Goal: Information Seeking & Learning: Learn about a topic

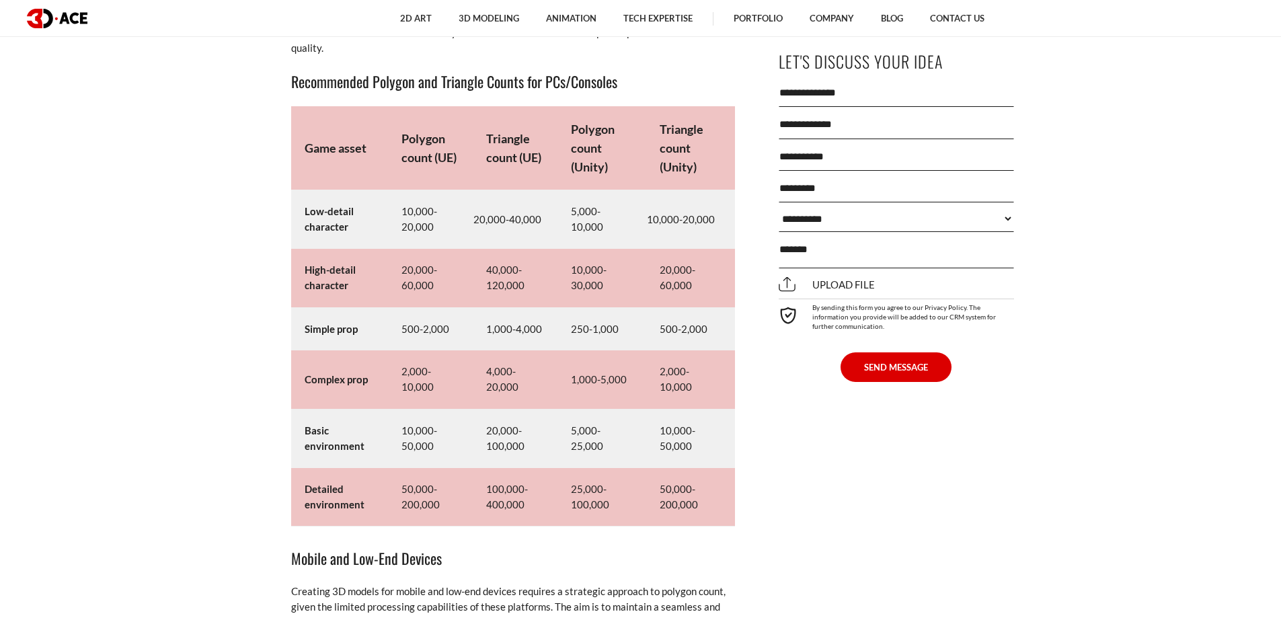
scroll to position [6507, 0]
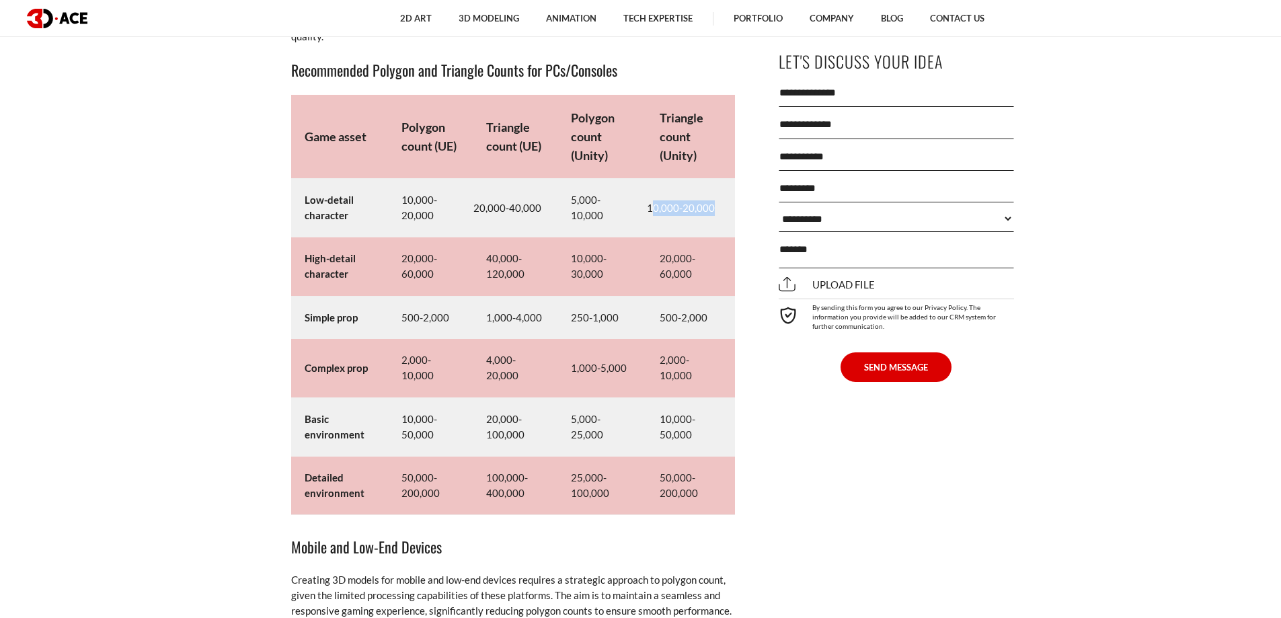
drag, startPoint x: 650, startPoint y: 203, endPoint x: 719, endPoint y: 206, distance: 69.3
click at [719, 206] on td "10,000-20,000" at bounding box center [690, 208] width 89 height 58
click at [590, 211] on td "5,000-10,000" at bounding box center [601, 208] width 89 height 58
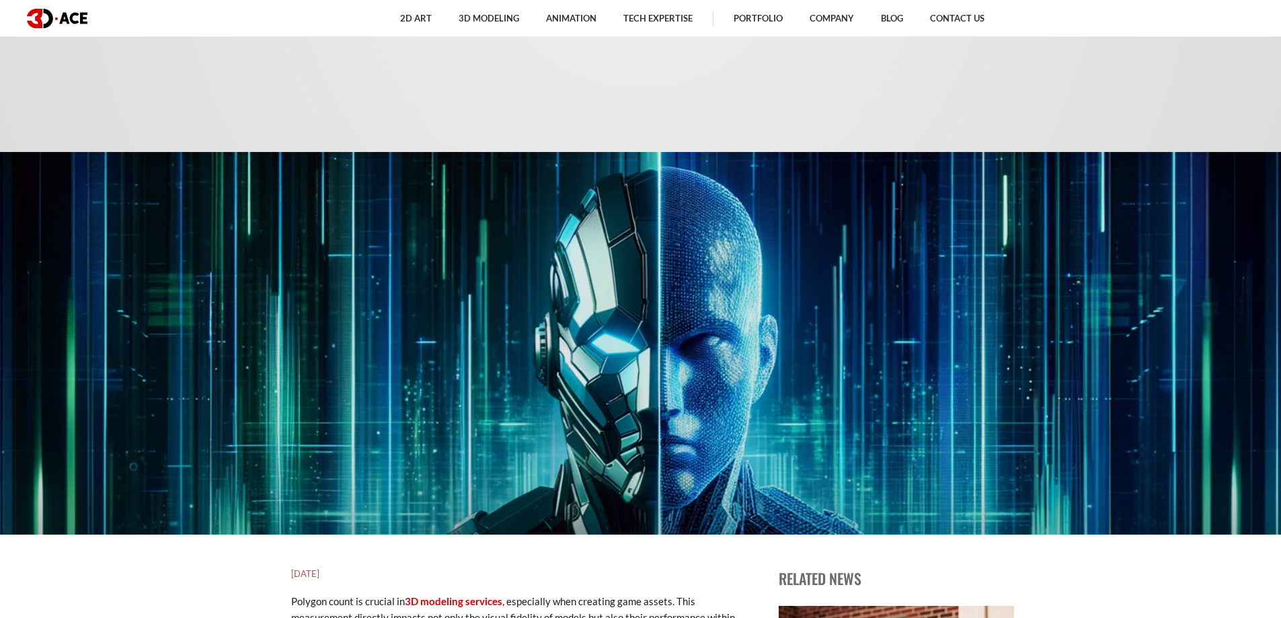
scroll to position [0, 0]
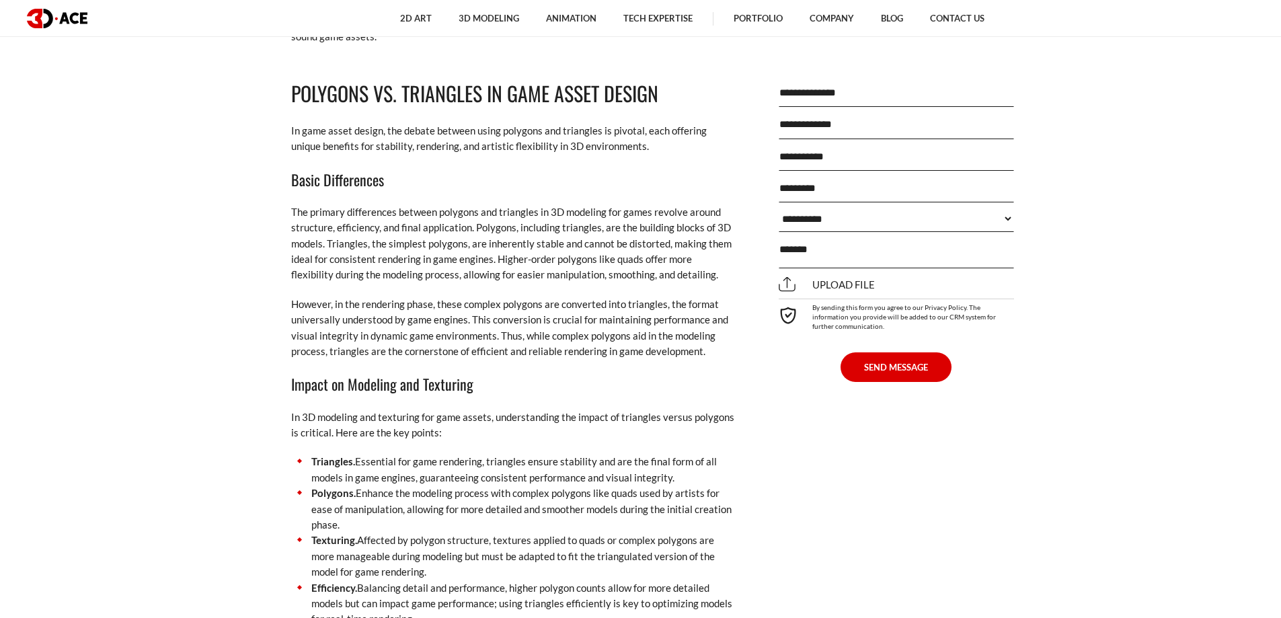
drag, startPoint x: 788, startPoint y: 394, endPoint x: 821, endPoint y: 433, distance: 51.0
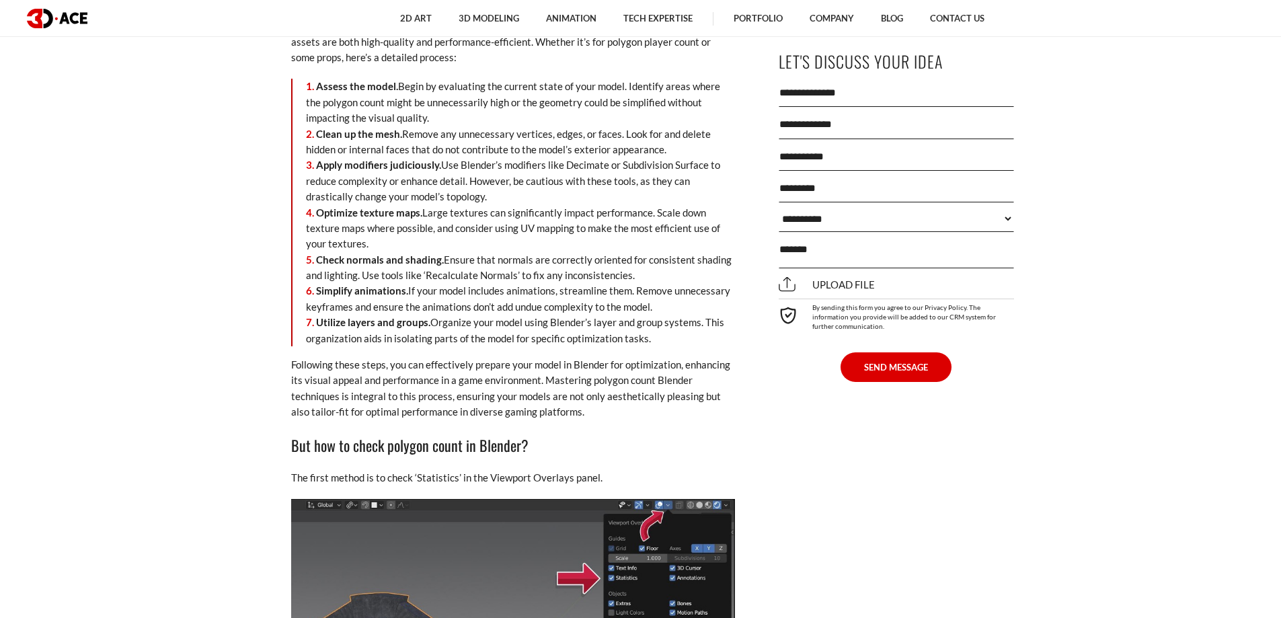
drag, startPoint x: 773, startPoint y: 345, endPoint x: 766, endPoint y: 479, distance: 134.7
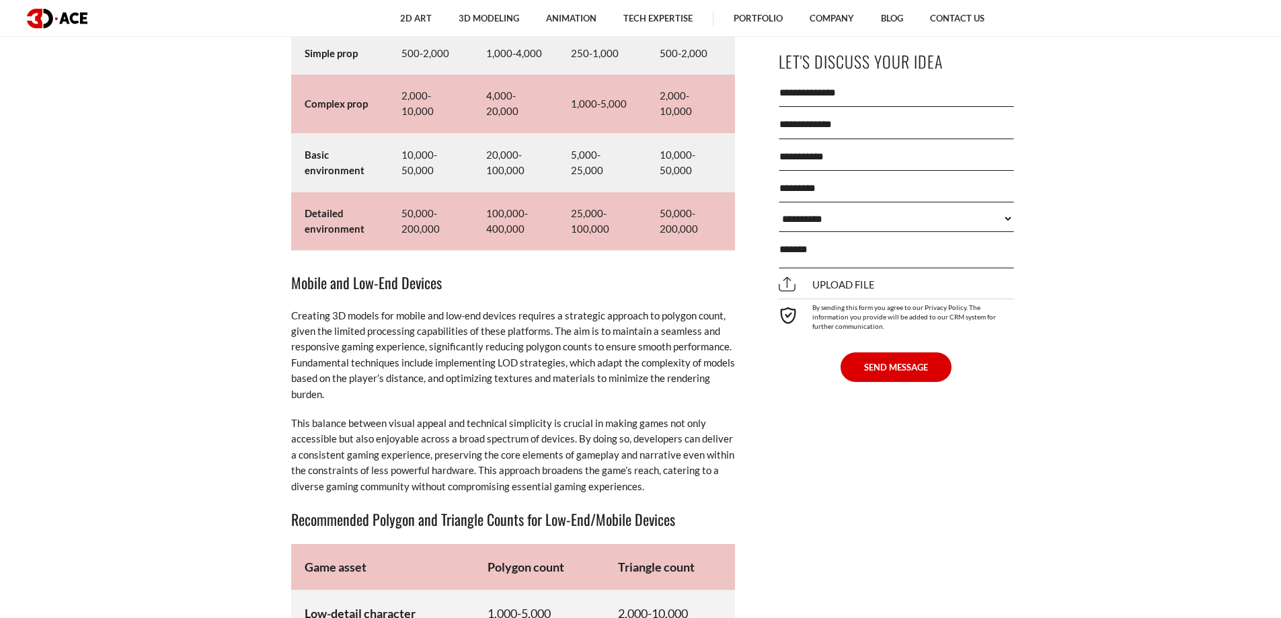
drag, startPoint x: 677, startPoint y: 412, endPoint x: 664, endPoint y: 213, distance: 199.4
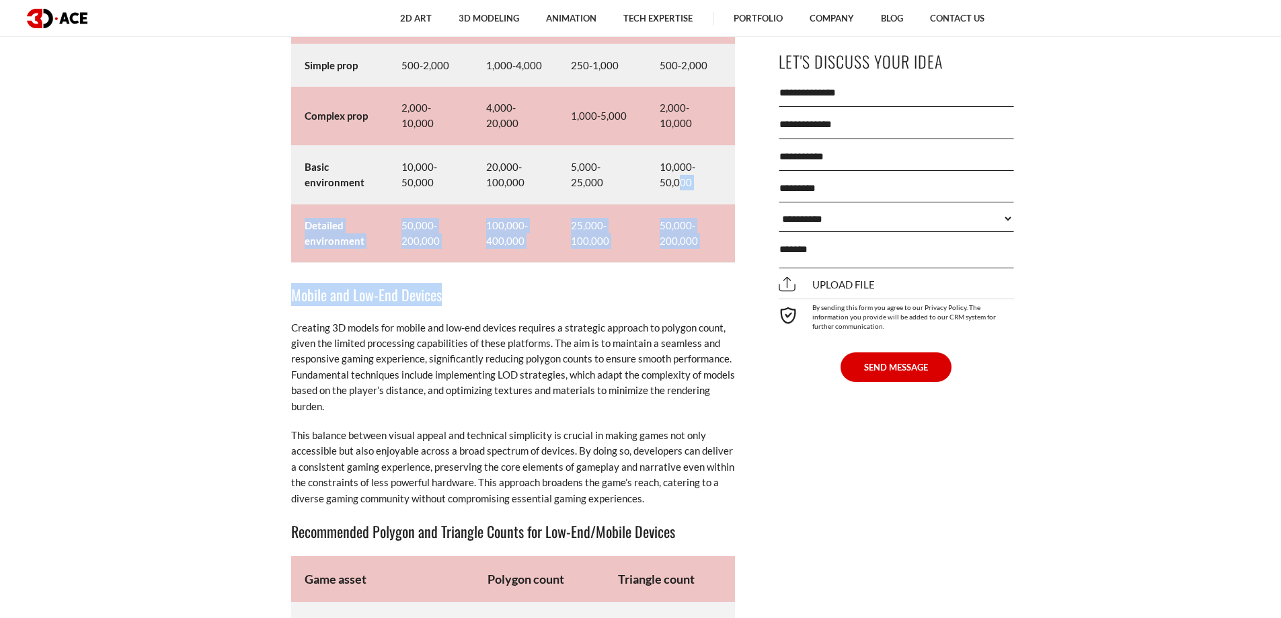
drag, startPoint x: 653, startPoint y: 213, endPoint x: 629, endPoint y: 278, distance: 69.6
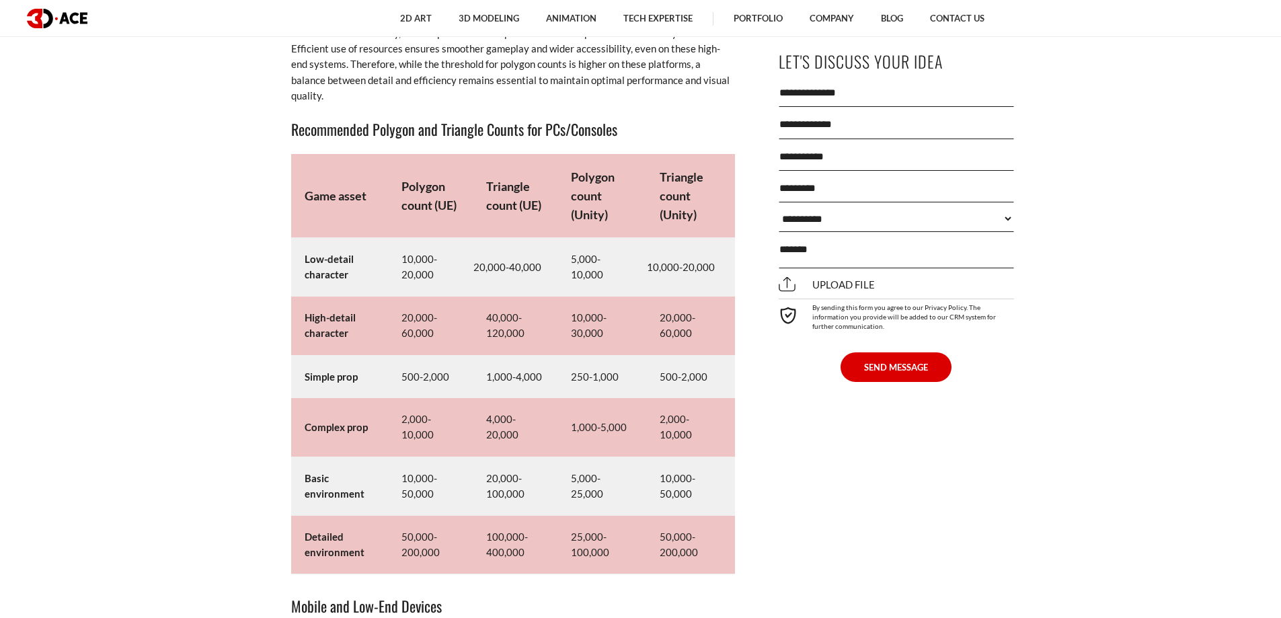
drag, startPoint x: 686, startPoint y: 411, endPoint x: 628, endPoint y: 430, distance: 61.4
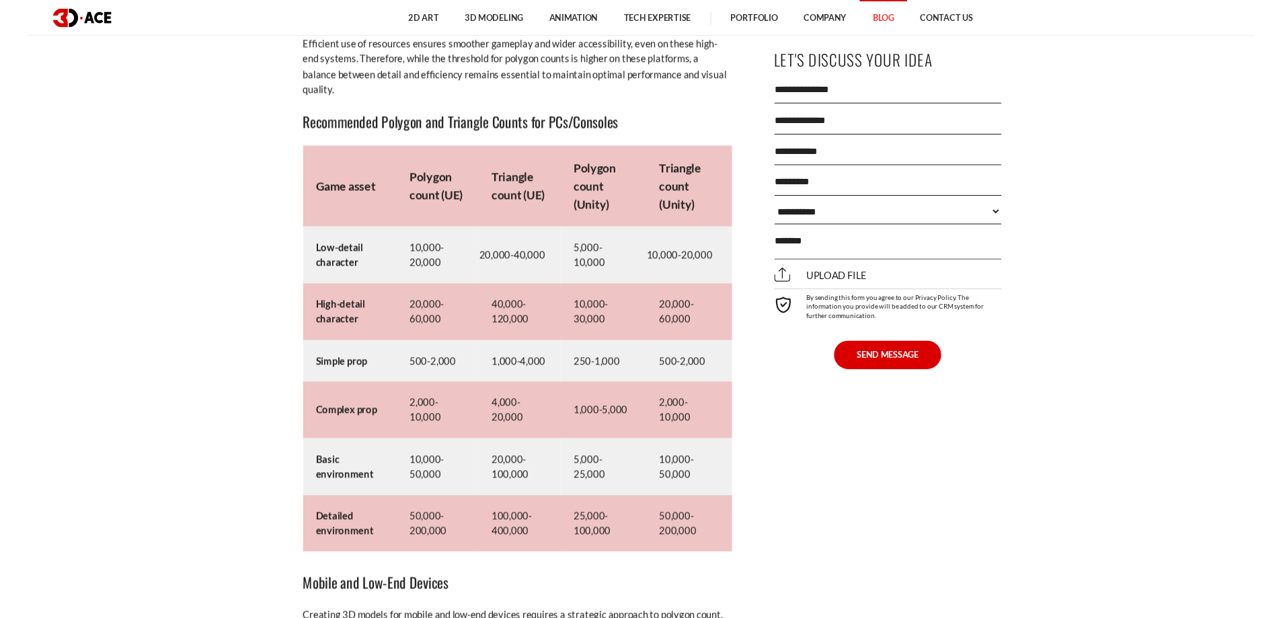
scroll to position [6451, 0]
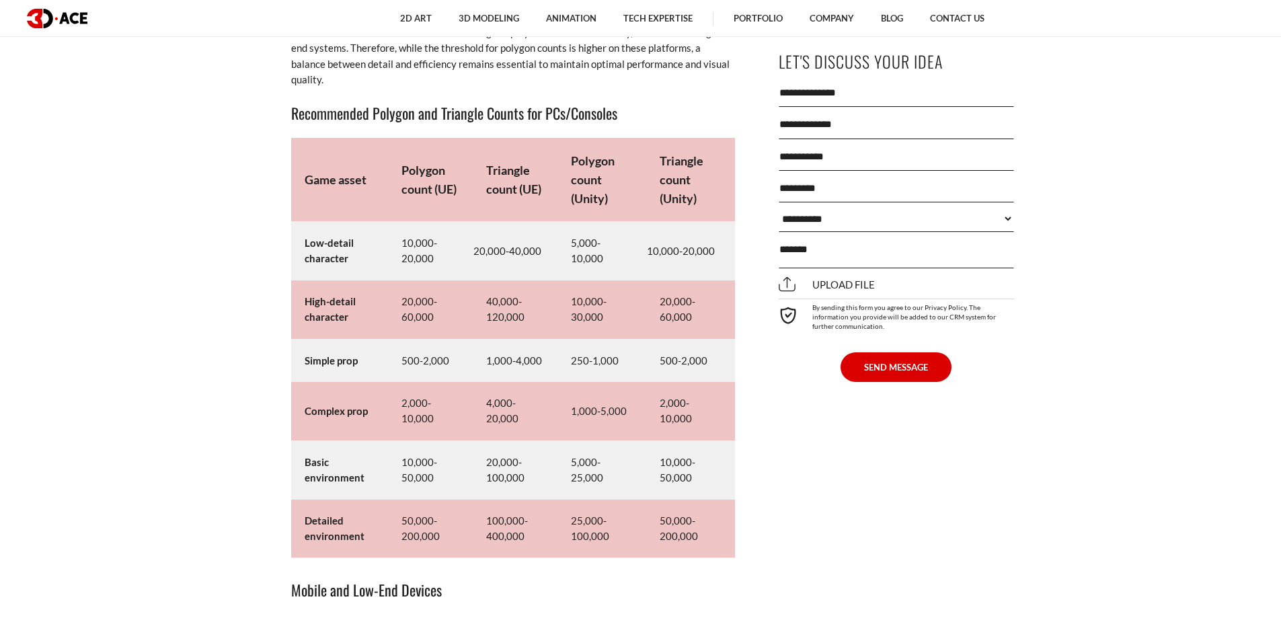
drag, startPoint x: 847, startPoint y: 509, endPoint x: 756, endPoint y: 616, distance: 140.2
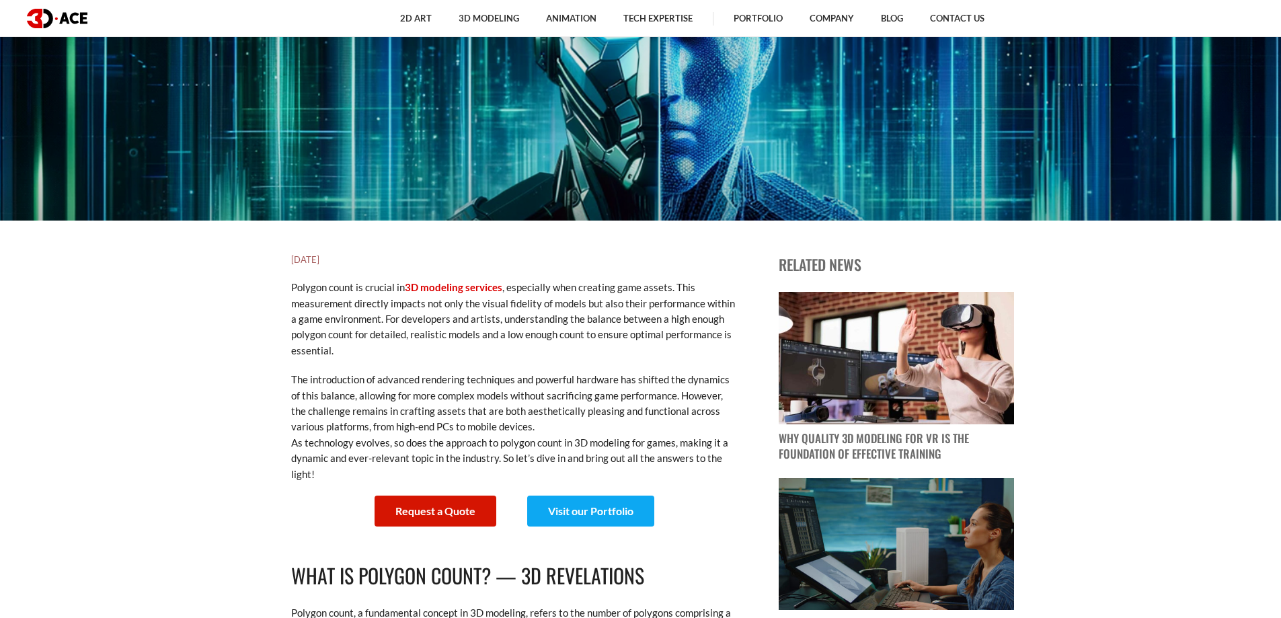
scroll to position [0, 0]
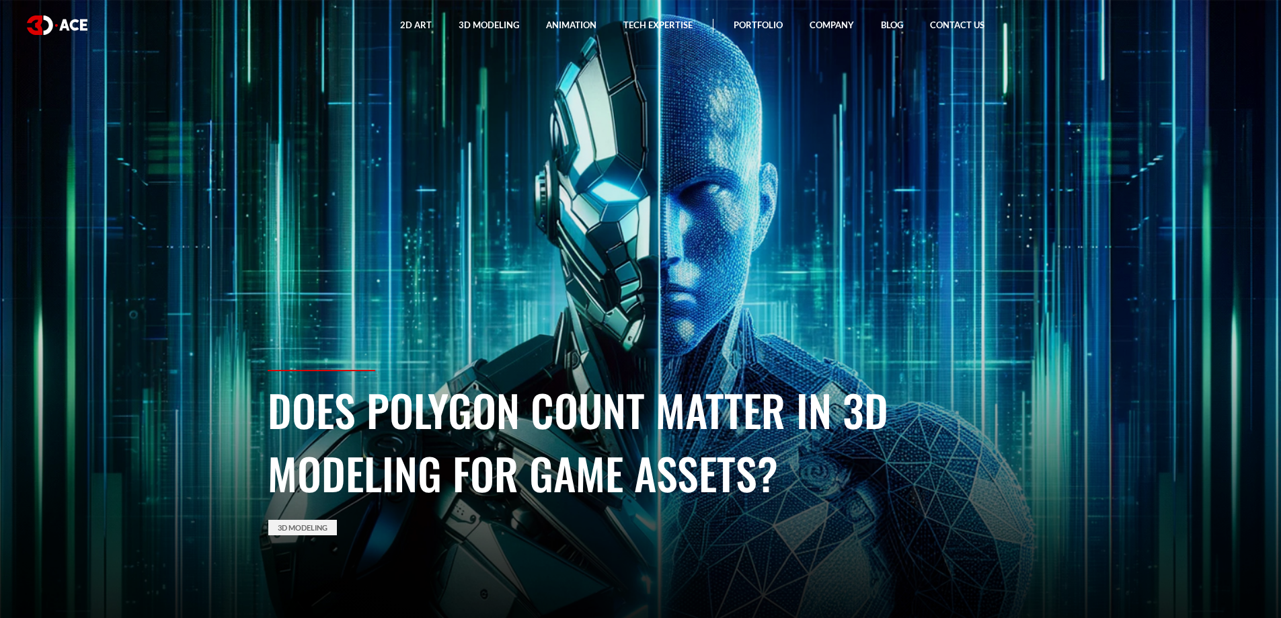
drag, startPoint x: 676, startPoint y: 95, endPoint x: 633, endPoint y: -81, distance: 181.3
